Goal: Task Accomplishment & Management: Complete application form

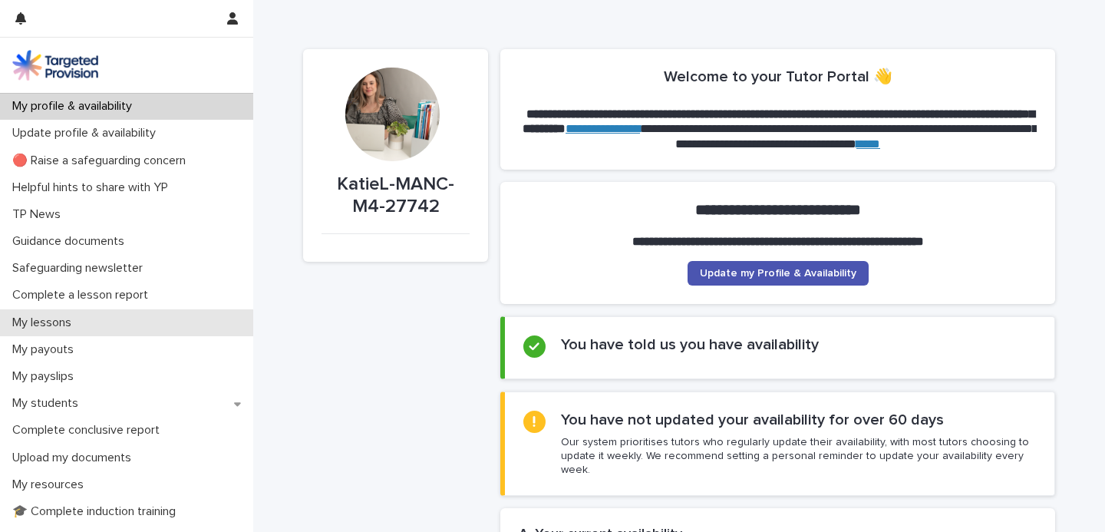
click at [123, 324] on div "My lessons" at bounding box center [126, 322] width 253 height 27
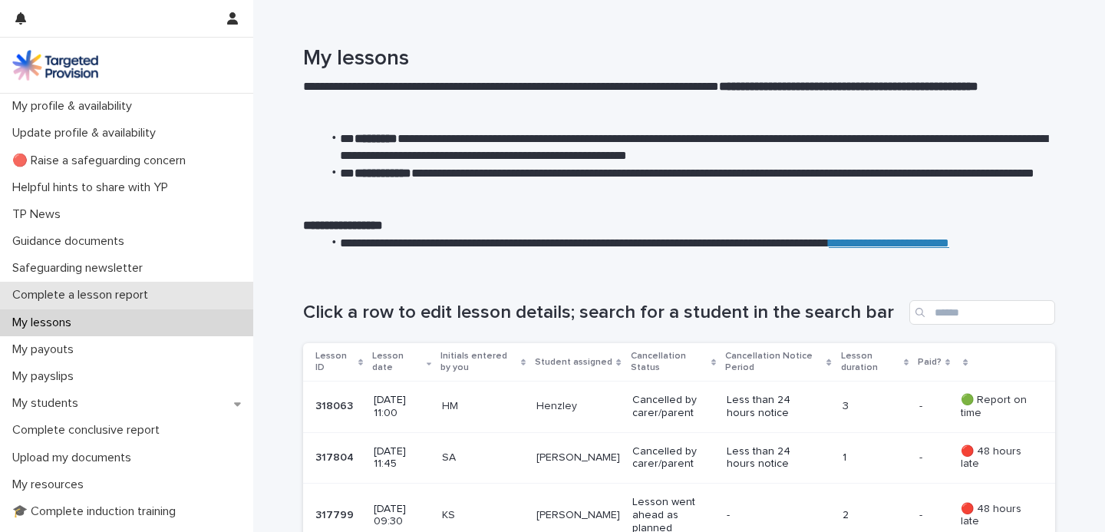
click at [159, 296] on p "Complete a lesson report" at bounding box center [83, 295] width 154 height 15
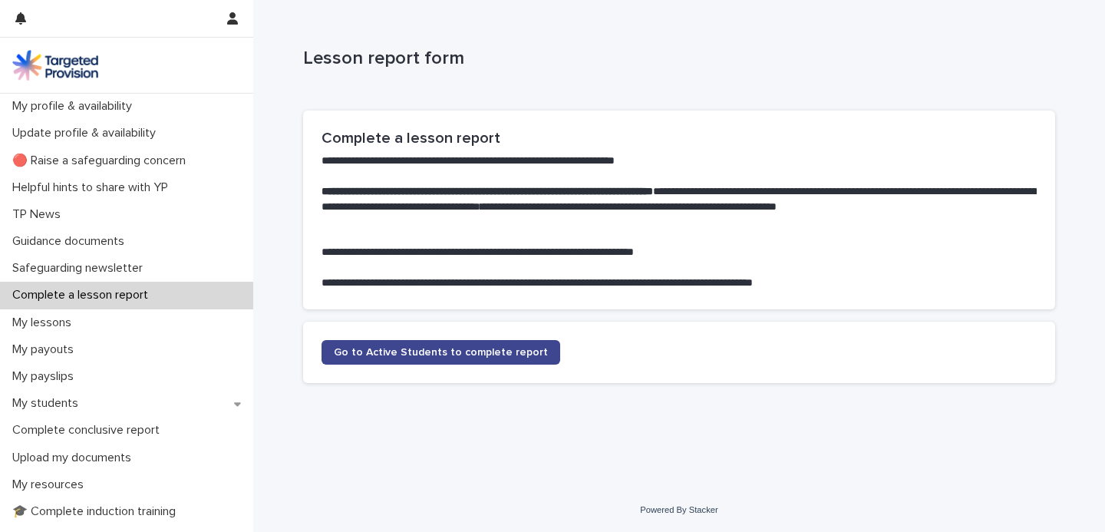
click at [449, 364] on link "Go to Active Students to complete report" at bounding box center [440, 352] width 239 height 25
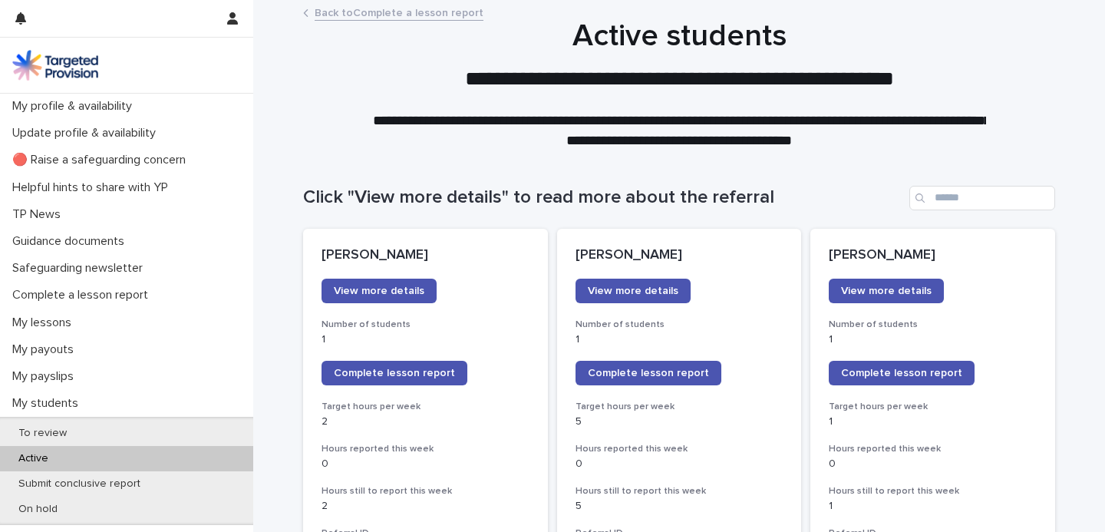
scroll to position [170, 0]
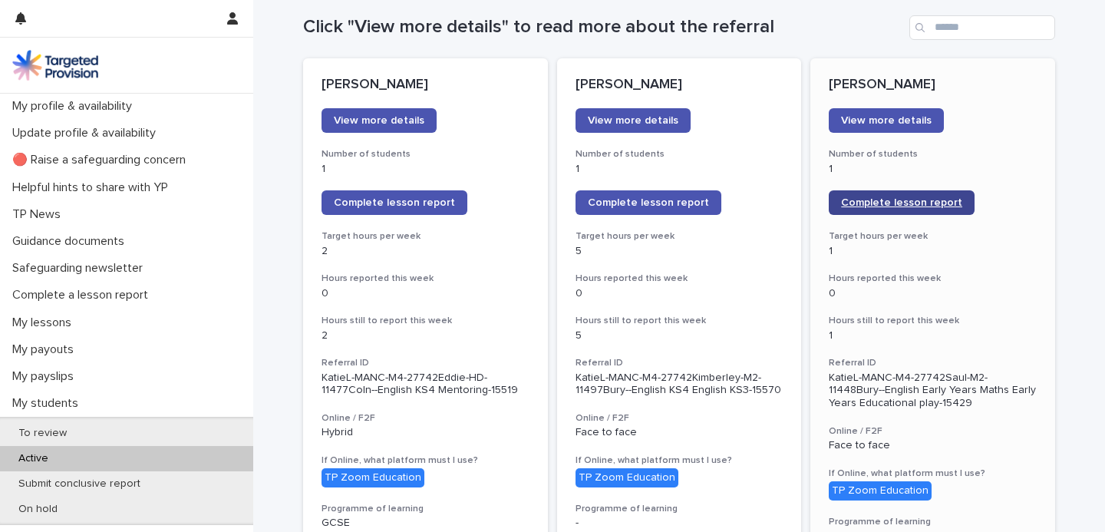
click at [879, 196] on link "Complete lesson report" at bounding box center [902, 202] width 146 height 25
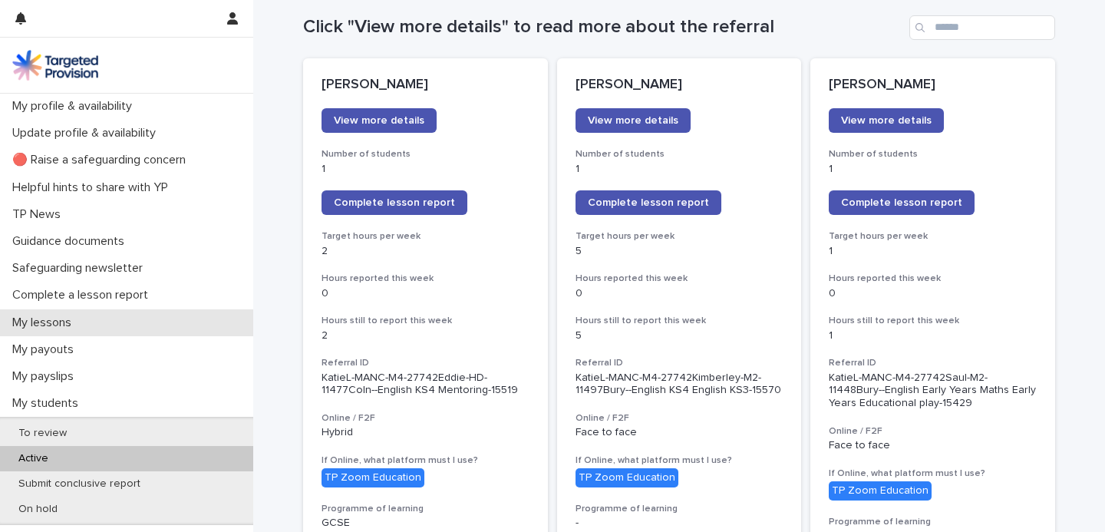
click at [69, 326] on p "My lessons" at bounding box center [44, 322] width 77 height 15
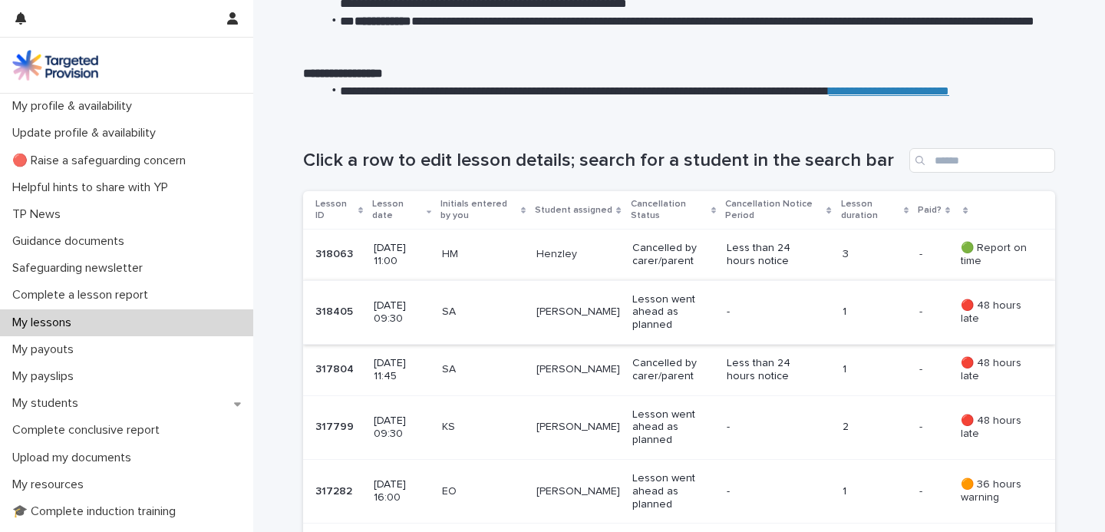
scroll to position [155, 0]
